Goal: Information Seeking & Learning: Learn about a topic

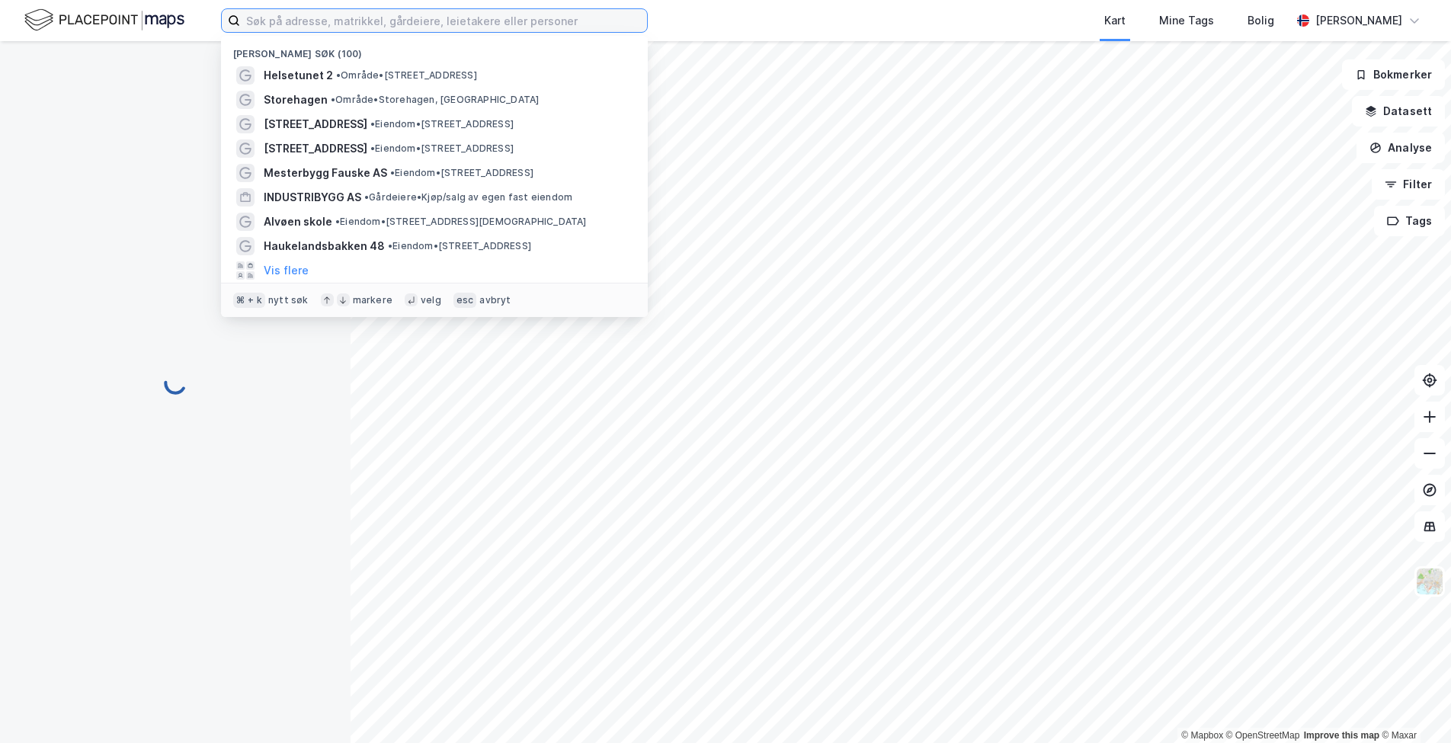
click at [290, 26] on input at bounding box center [443, 20] width 407 height 23
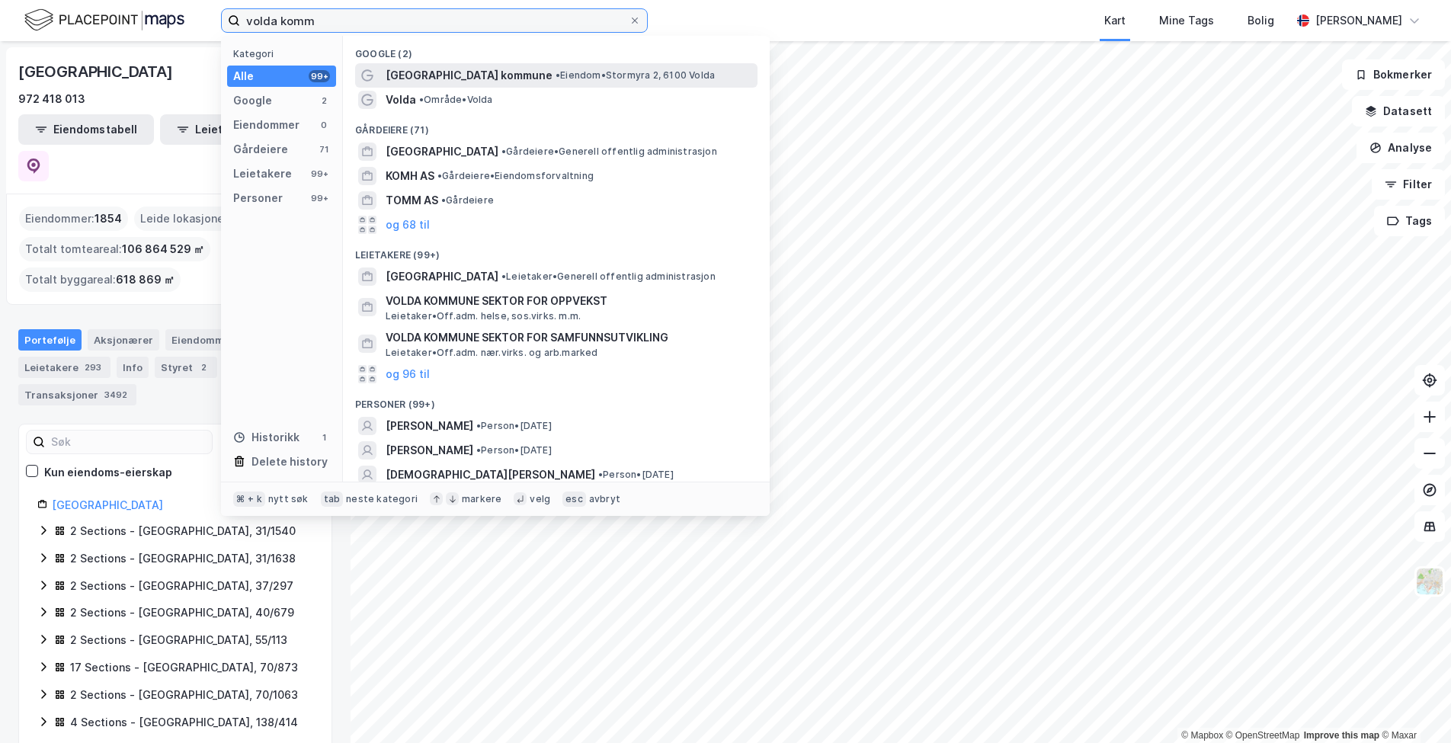
type input "volda komm"
click at [398, 77] on span "[GEOGRAPHIC_DATA] kommune" at bounding box center [469, 75] width 167 height 18
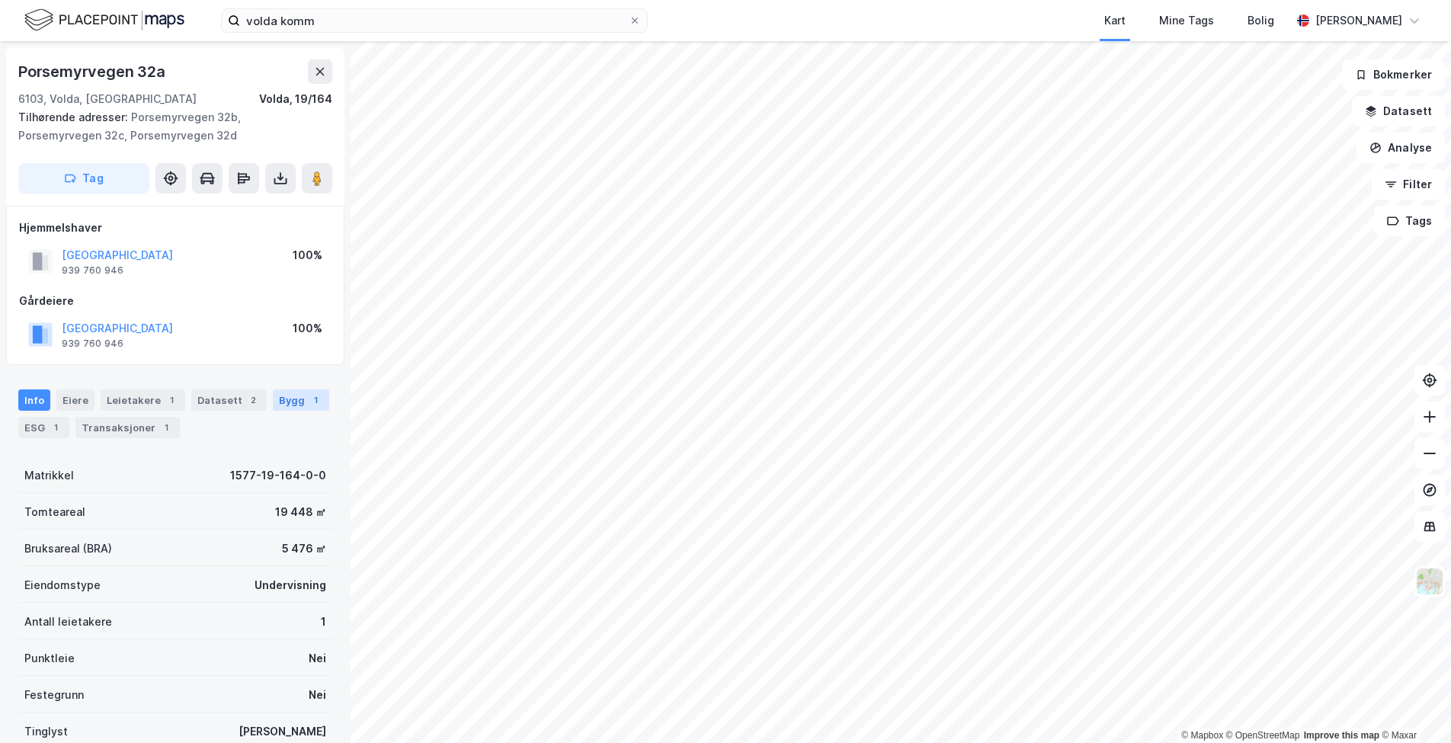
click at [280, 395] on div "Bygg 1" at bounding box center [301, 399] width 56 height 21
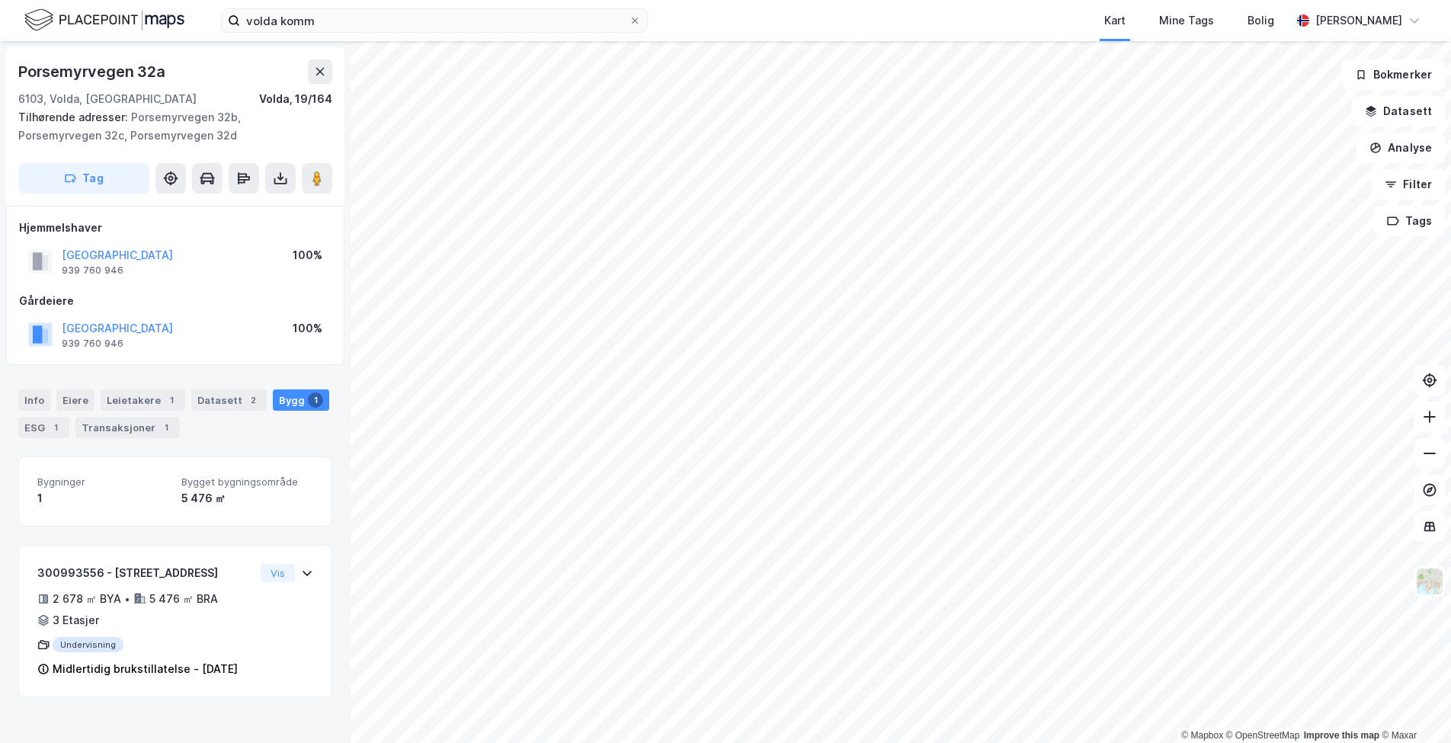
click at [277, 354] on div "Hjemmelshaver VOLDA KOMMUNE 939 760 946 100% Gårdeiere VOLDA KOMMUNE 939 760 94…" at bounding box center [175, 286] width 338 height 160
